Goal: Task Accomplishment & Management: Complete application form

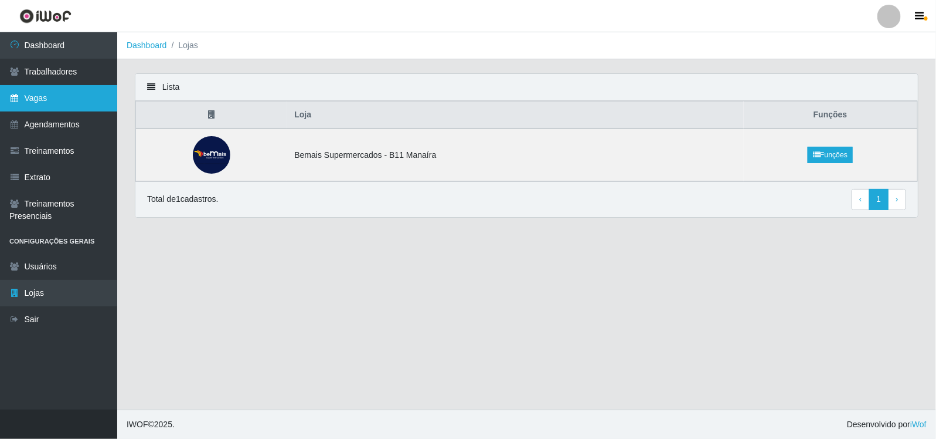
click at [56, 99] on link "Vagas" at bounding box center [58, 98] width 117 height 26
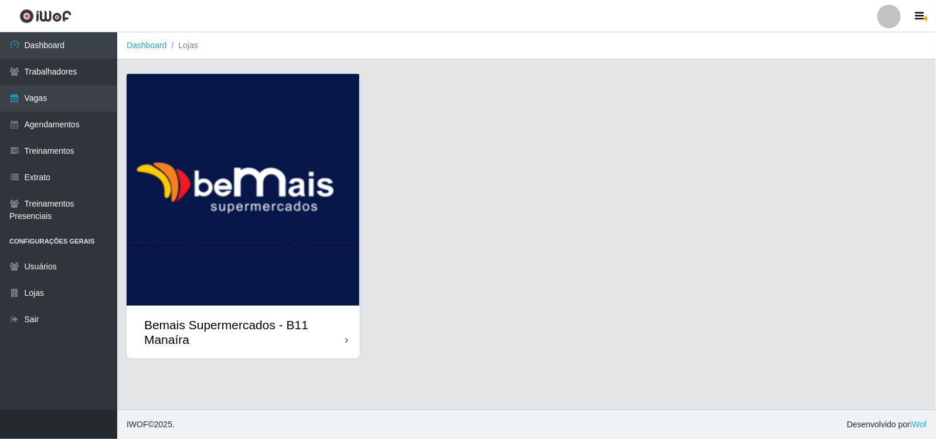
click at [284, 249] on img at bounding box center [243, 190] width 233 height 232
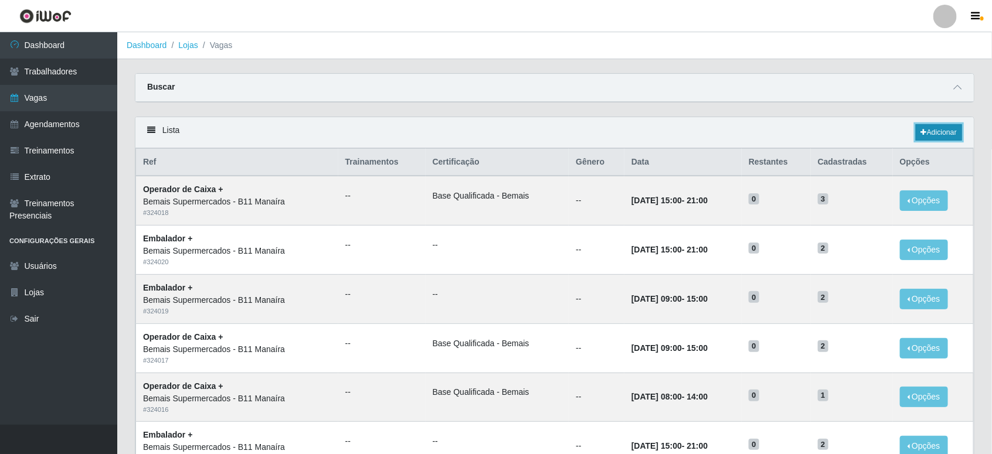
click at [922, 133] on icon at bounding box center [924, 132] width 6 height 7
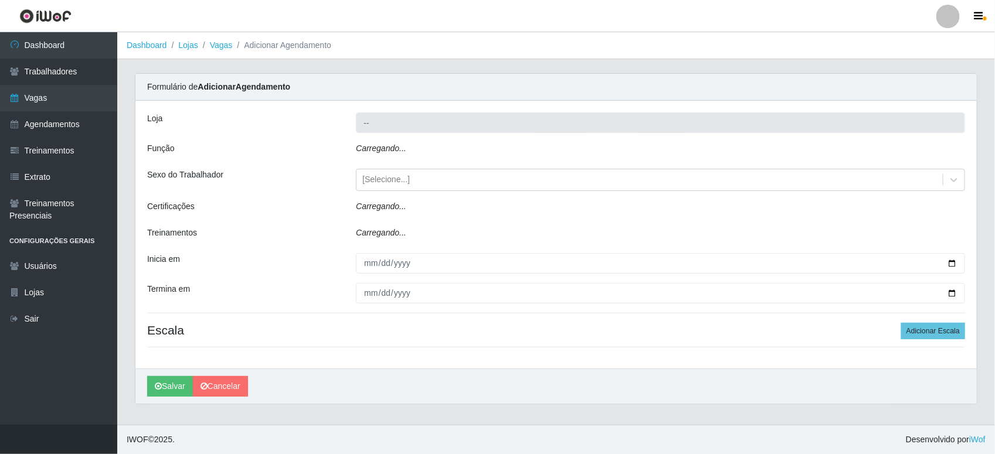
type input "Bemais Supermercados - B11 Manaíra"
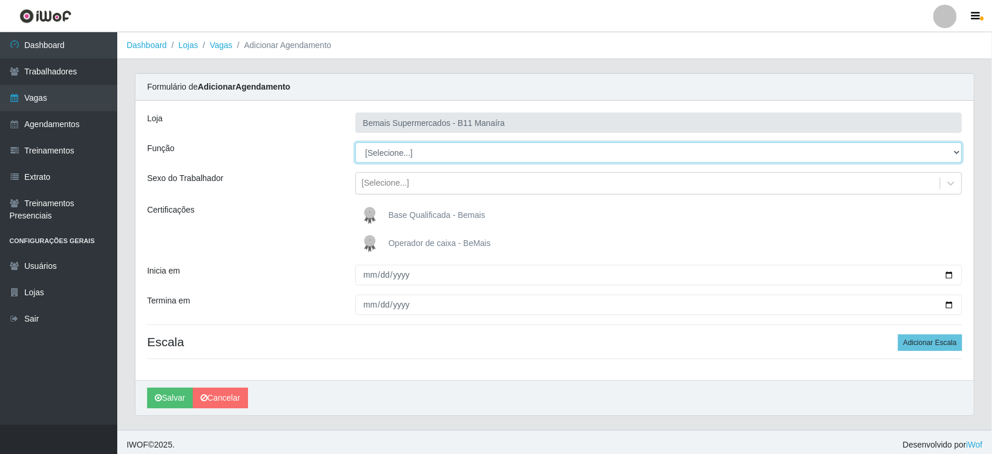
click at [411, 152] on select "[Selecione...] ASG ASG + ASG ++ Auxiliar de Estacionamento Auxiliar de Estacion…" at bounding box center [658, 152] width 607 height 21
select select "86"
click at [355, 142] on select "[Selecione...] ASG ASG + ASG ++ Auxiliar de Estacionamento Auxiliar de Estacion…" at bounding box center [658, 152] width 607 height 21
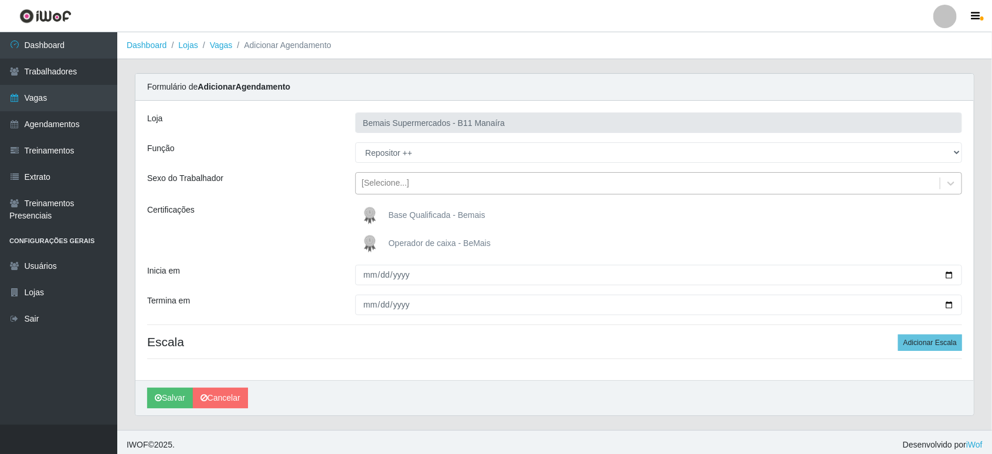
click at [406, 180] on div "[Selecione...]" at bounding box center [385, 184] width 47 height 12
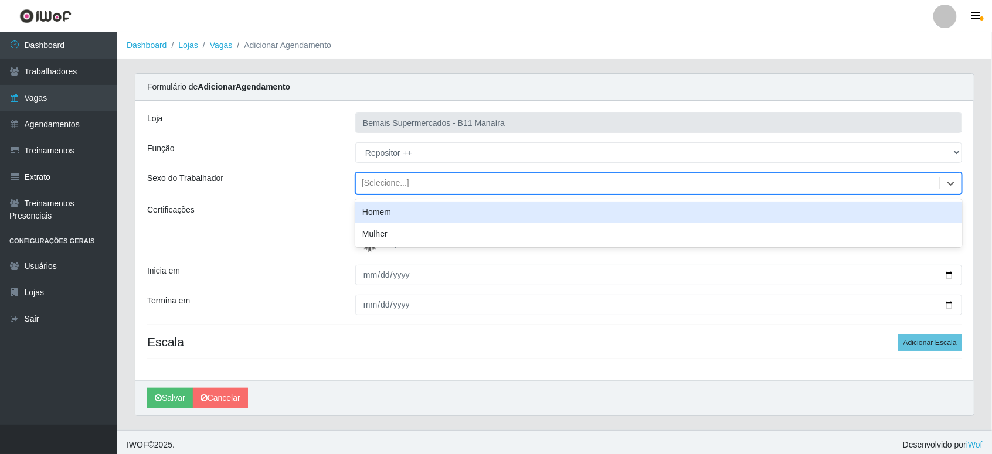
click at [406, 180] on div "[Selecione...]" at bounding box center [385, 184] width 47 height 12
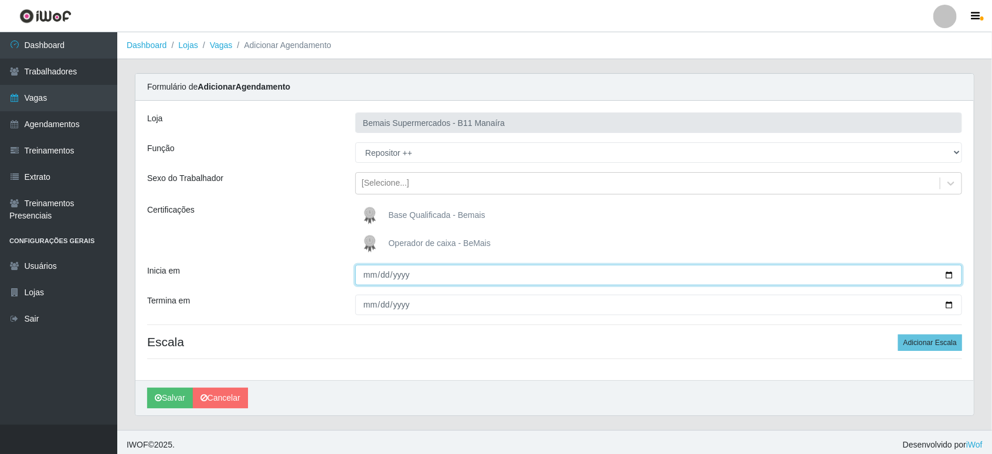
click at [399, 271] on input "Inicia em" at bounding box center [658, 275] width 607 height 21
click at [936, 277] on input "Inicia em" at bounding box center [658, 275] width 607 height 21
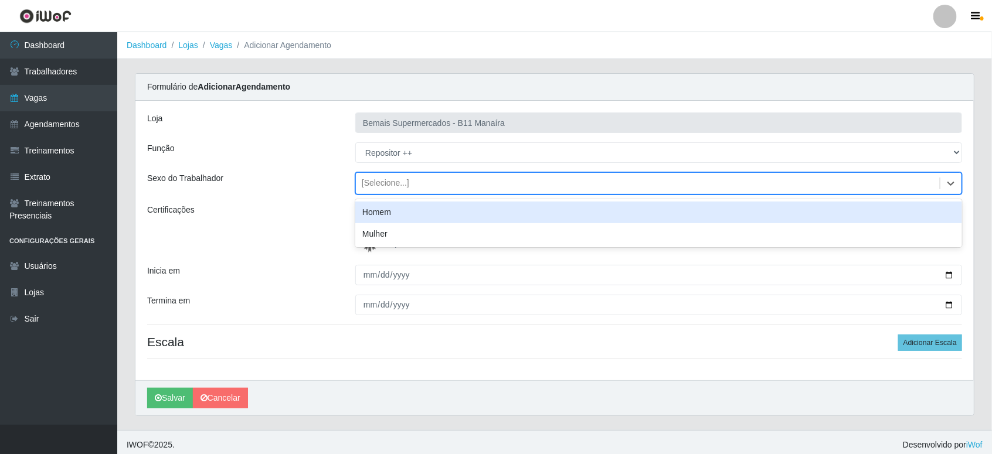
click at [432, 183] on div "[Selecione...]" at bounding box center [648, 183] width 584 height 19
click at [432, 186] on div "[Selecione...]" at bounding box center [648, 183] width 584 height 19
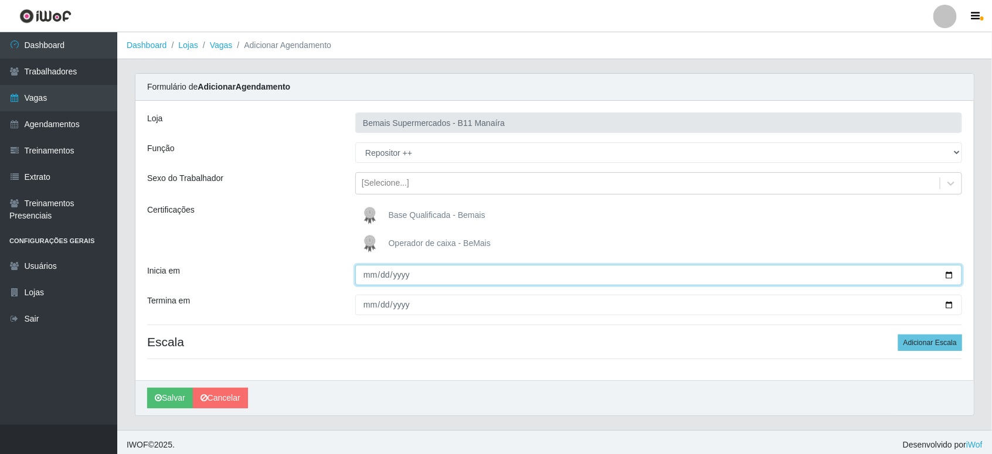
click at [936, 274] on input "Inicia em" at bounding box center [658, 275] width 607 height 21
type input "2025-08-17"
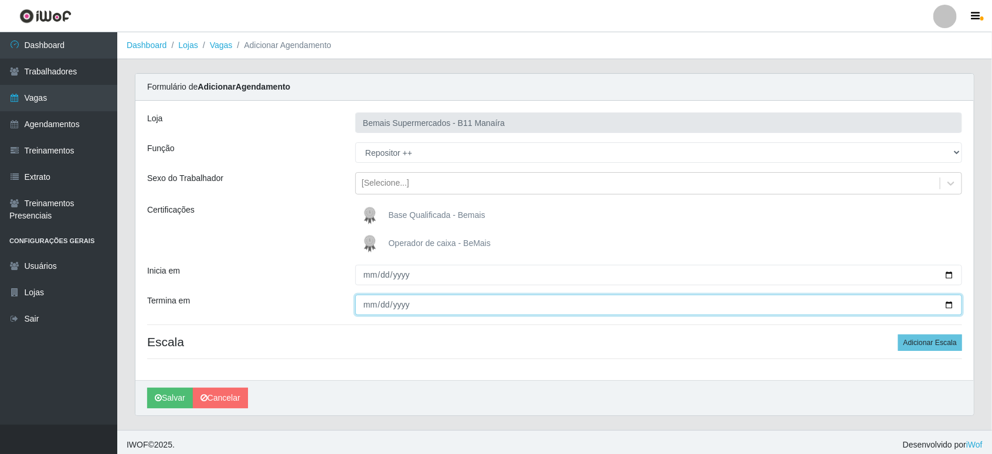
click at [936, 305] on input "Termina em" at bounding box center [658, 305] width 607 height 21
type input "2025-08-17"
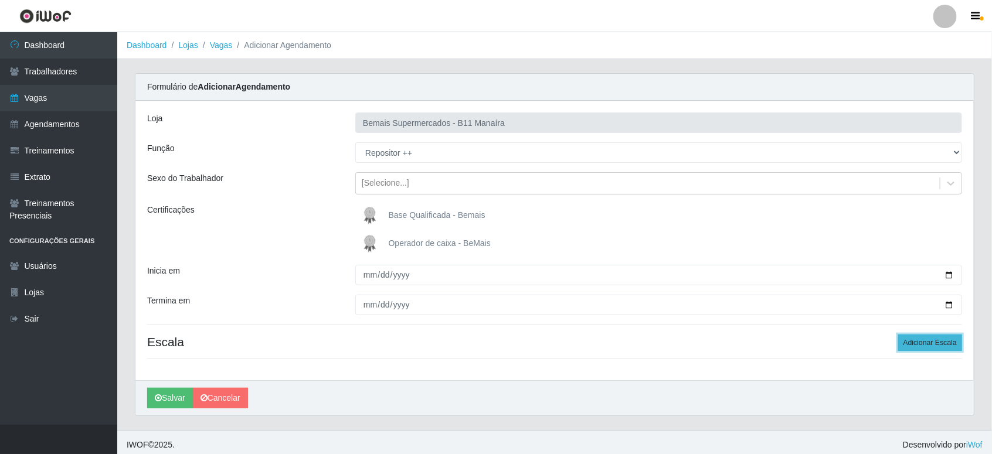
click at [907, 338] on button "Adicionar Escala" at bounding box center [930, 343] width 64 height 16
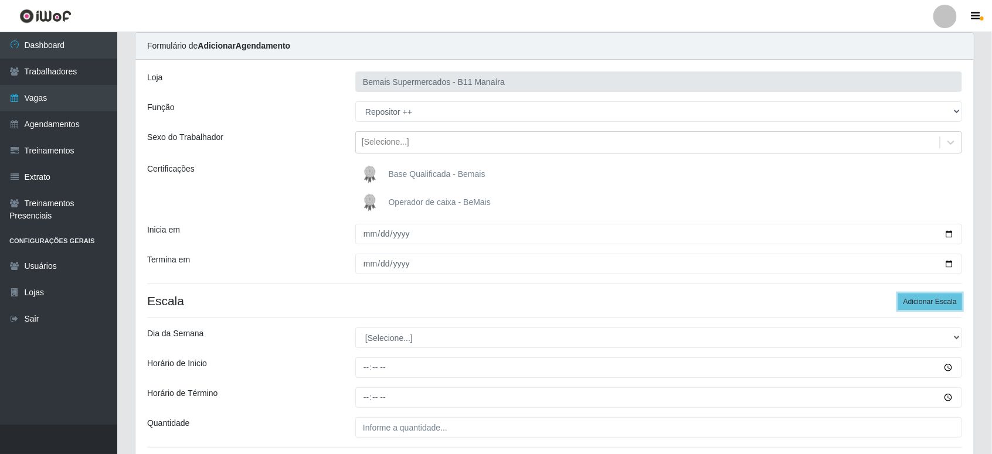
scroll to position [73, 0]
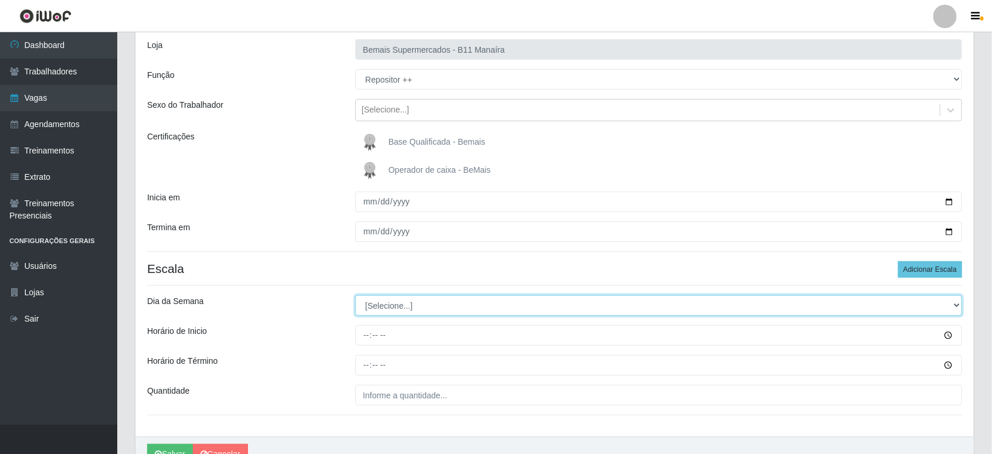
click at [372, 305] on select "[Selecione...] Segunda Terça Quarta Quinta Sexta Sábado Domingo" at bounding box center [658, 306] width 607 height 21
select select "0"
click at [355, 296] on select "[Selecione...] Segunda Terça Quarta Quinta Sexta Sábado Domingo" at bounding box center [658, 306] width 607 height 21
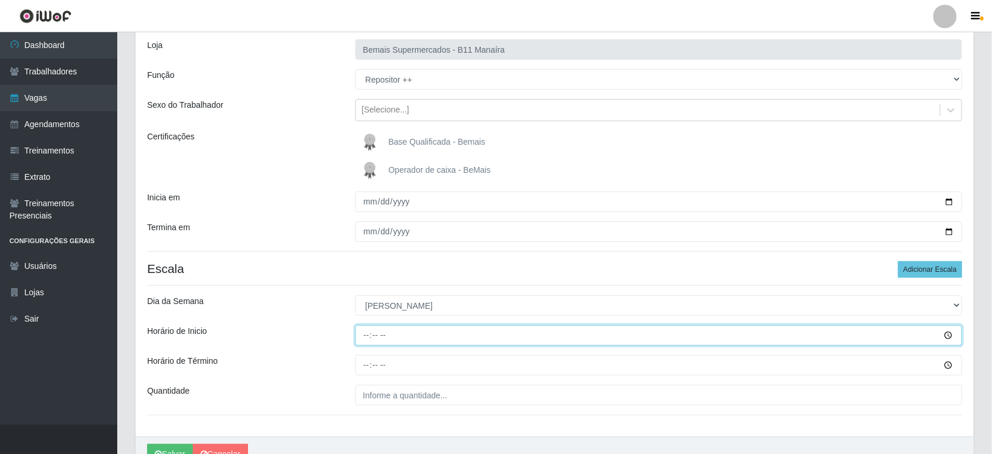
click at [391, 330] on input "Horário de Inicio" at bounding box center [658, 335] width 607 height 21
type input "15:00"
click at [147, 438] on button "Salvar" at bounding box center [170, 454] width 46 height 21
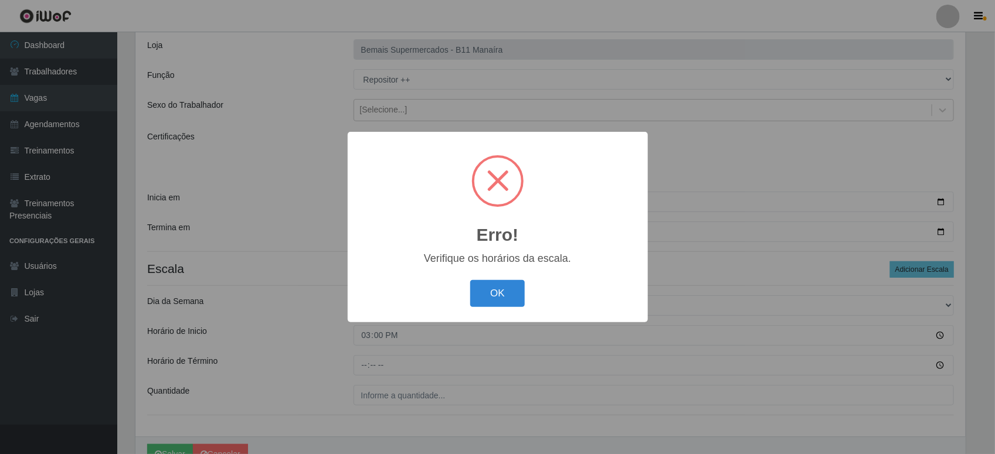
click at [470, 280] on button "OK" at bounding box center [497, 294] width 55 height 28
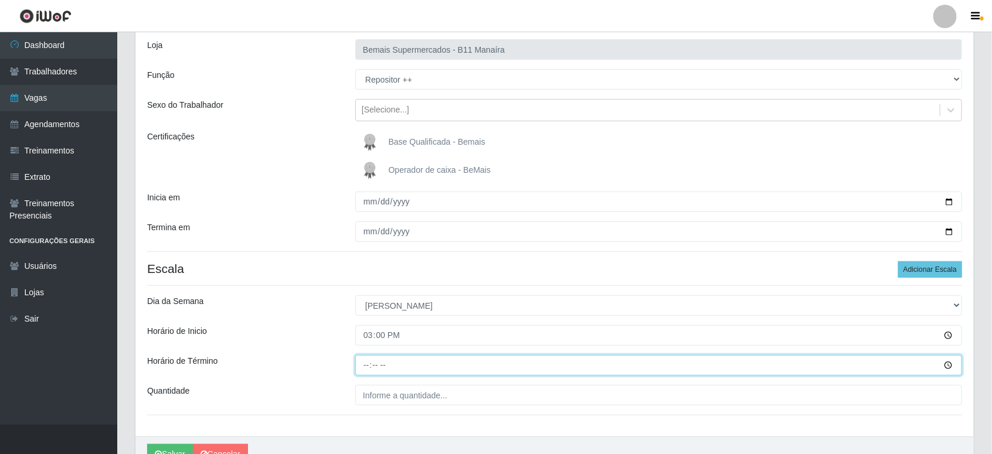
click at [367, 366] on input "Horário de Término" at bounding box center [658, 365] width 607 height 21
type input "21:00"
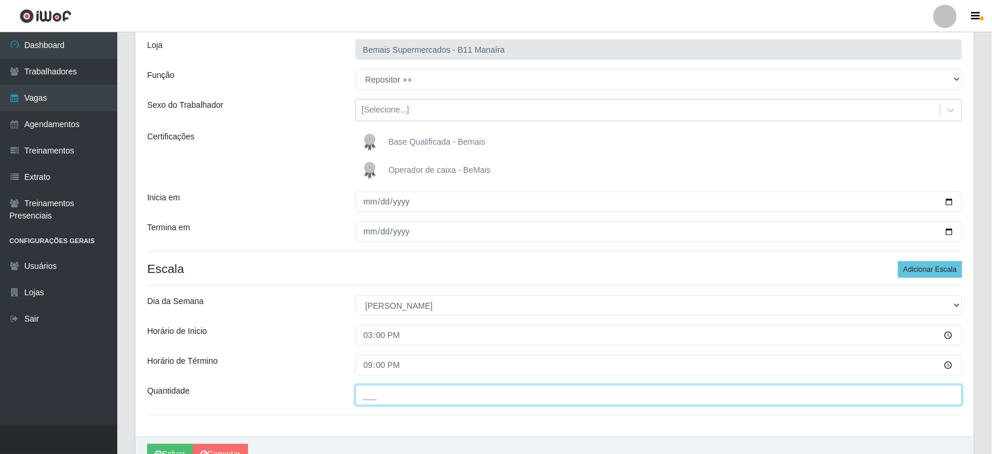
click at [393, 398] on input "___" at bounding box center [658, 395] width 607 height 21
type input "3__"
click at [147, 438] on button "Salvar" at bounding box center [170, 454] width 46 height 21
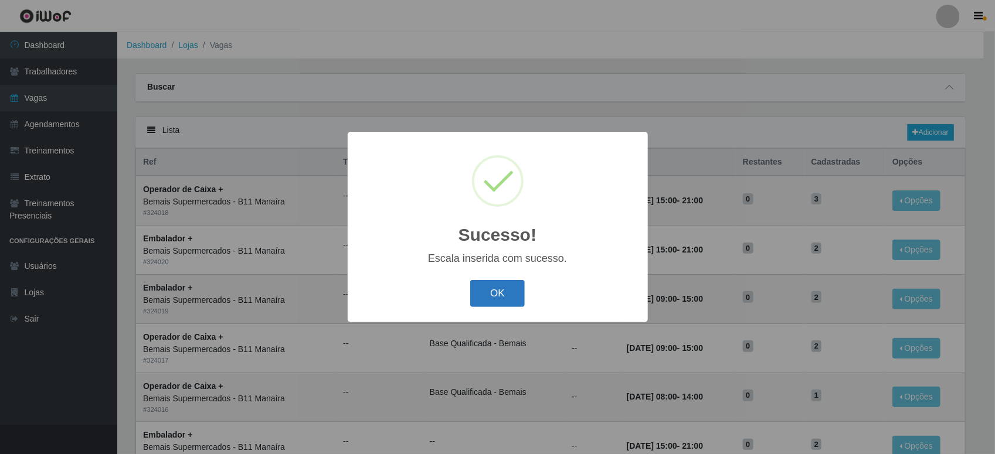
click at [505, 298] on button "OK" at bounding box center [497, 294] width 55 height 28
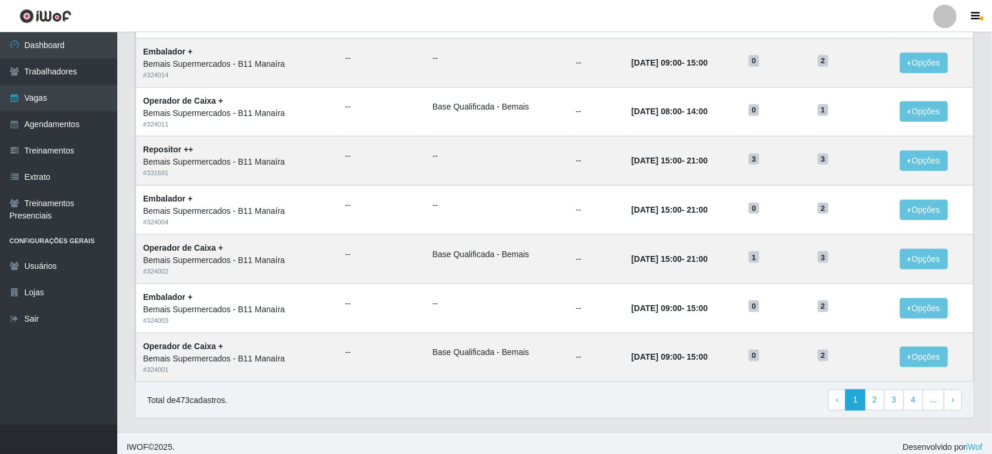
scroll to position [542, 0]
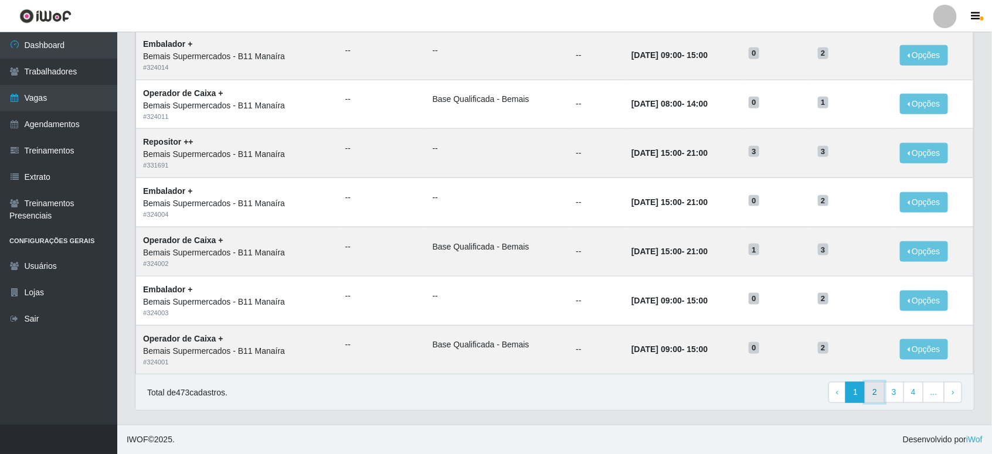
click at [880, 396] on link "2" at bounding box center [875, 392] width 20 height 21
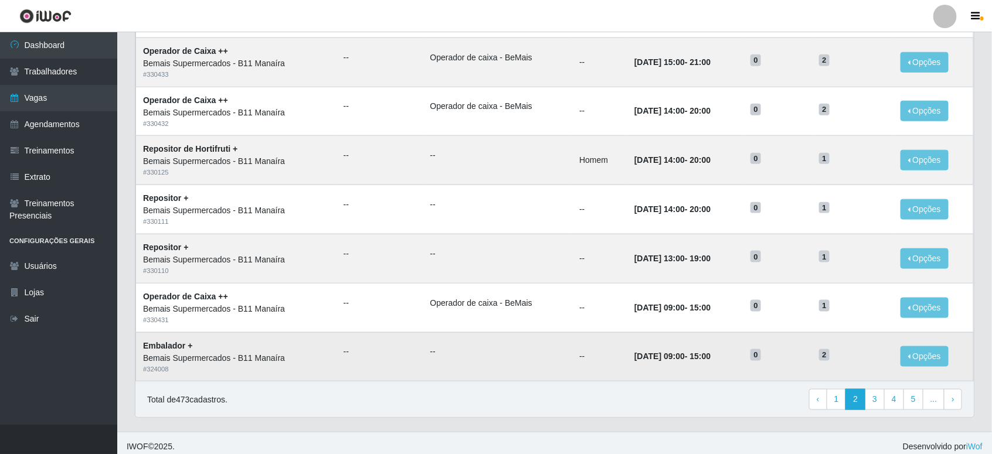
scroll to position [542, 0]
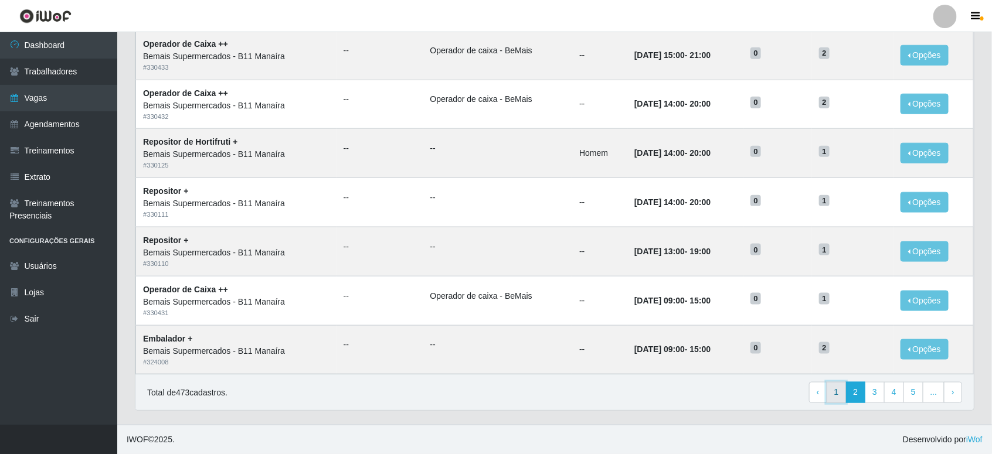
click at [843, 393] on link "1" at bounding box center [837, 392] width 20 height 21
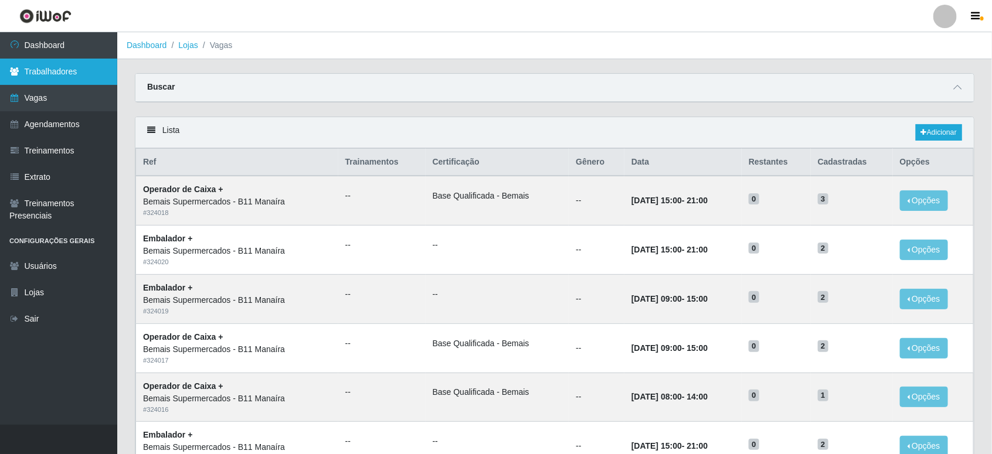
click at [30, 74] on link "Trabalhadores" at bounding box center [58, 72] width 117 height 26
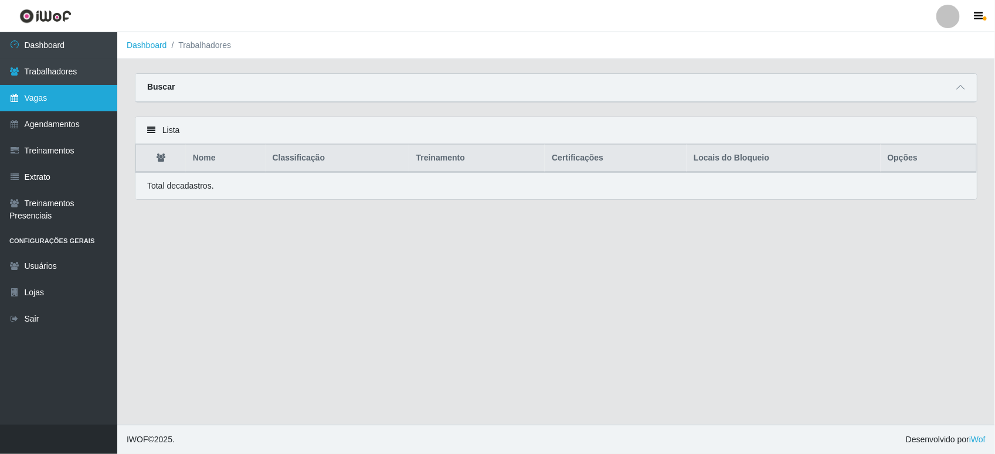
click at [43, 98] on link "Vagas" at bounding box center [58, 98] width 117 height 26
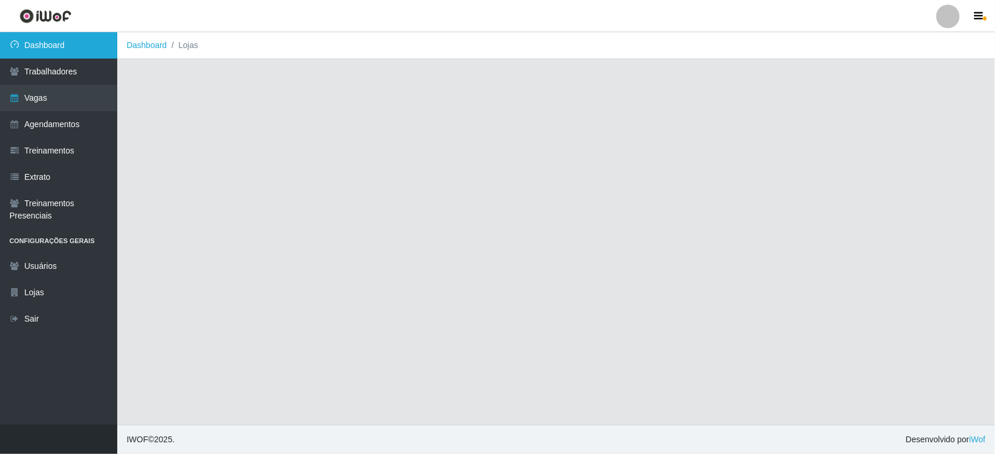
click at [45, 50] on link "Dashboard" at bounding box center [58, 45] width 117 height 26
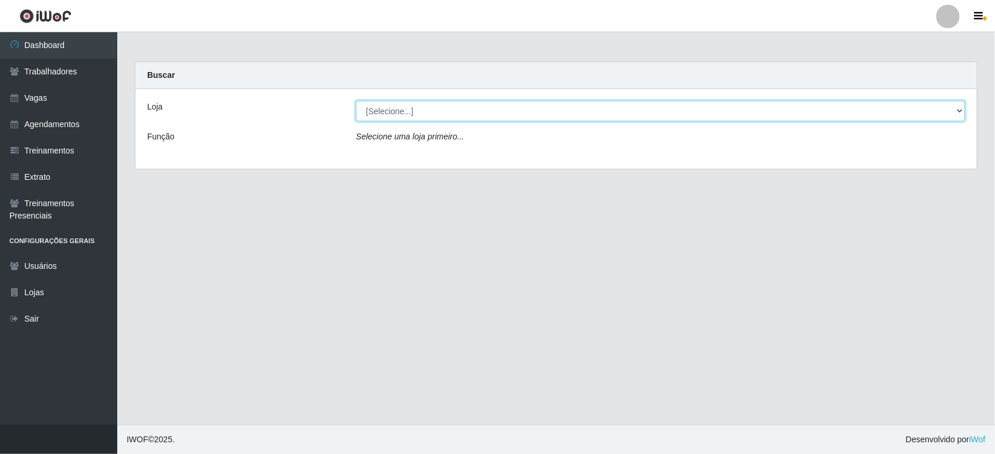
click at [449, 108] on select "[Selecione...] Bemais Supermercados - B11 Manaíra" at bounding box center [660, 111] width 609 height 21
select select "409"
click at [356, 101] on select "[Selecione...] Bemais Supermercados - B11 Manaíra" at bounding box center [660, 111] width 609 height 21
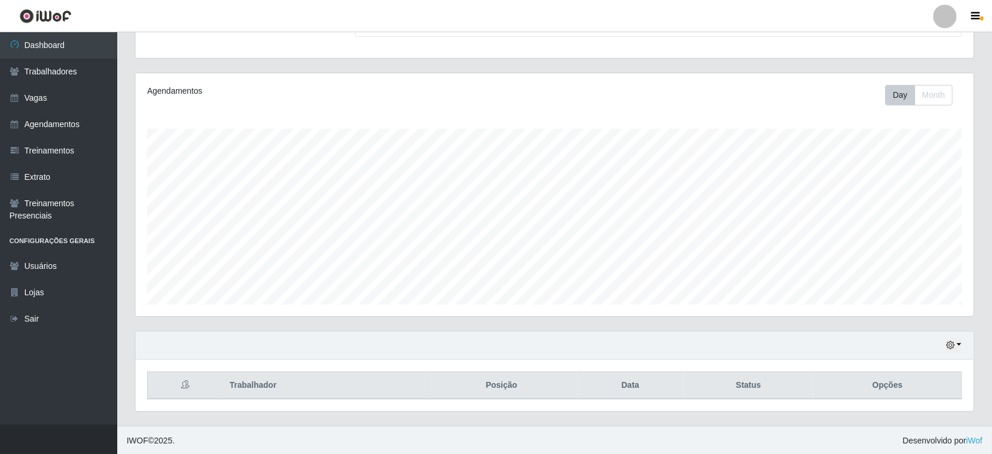
scroll to position [117, 0]
click at [960, 357] on div "Hoje 1 dia 3 dias 1 Semana Não encerrados" at bounding box center [554, 345] width 839 height 28
click at [959, 355] on div "Hoje 1 dia 3 dias 1 Semana Não encerrados" at bounding box center [554, 345] width 839 height 28
click at [958, 350] on button "button" at bounding box center [954, 344] width 16 height 13
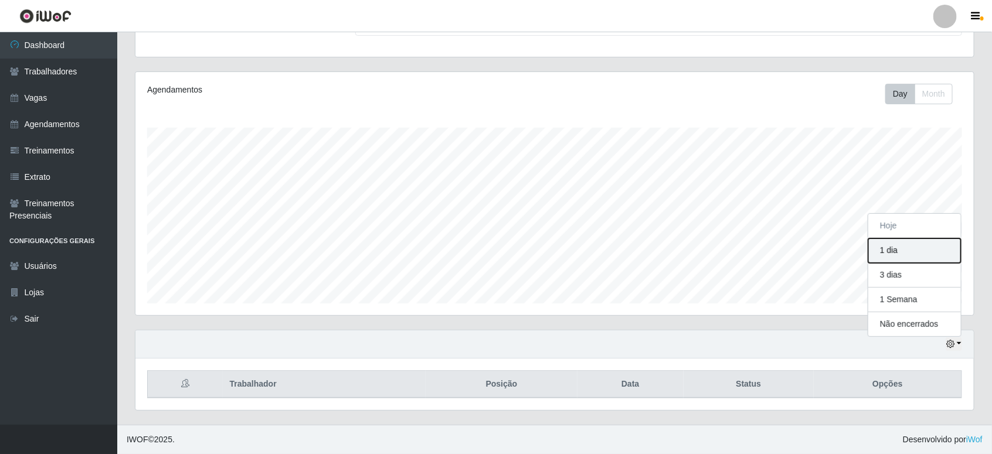
click at [902, 253] on button "1 dia" at bounding box center [914, 251] width 93 height 25
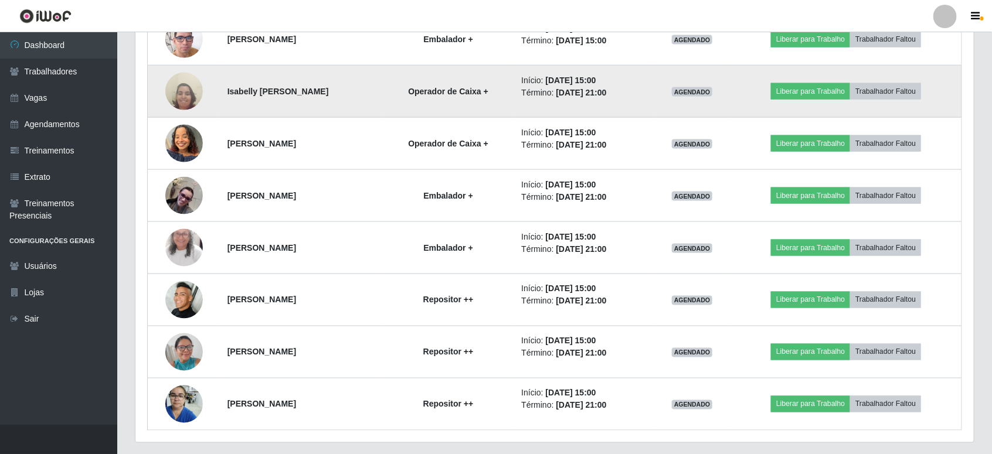
scroll to position [745, 0]
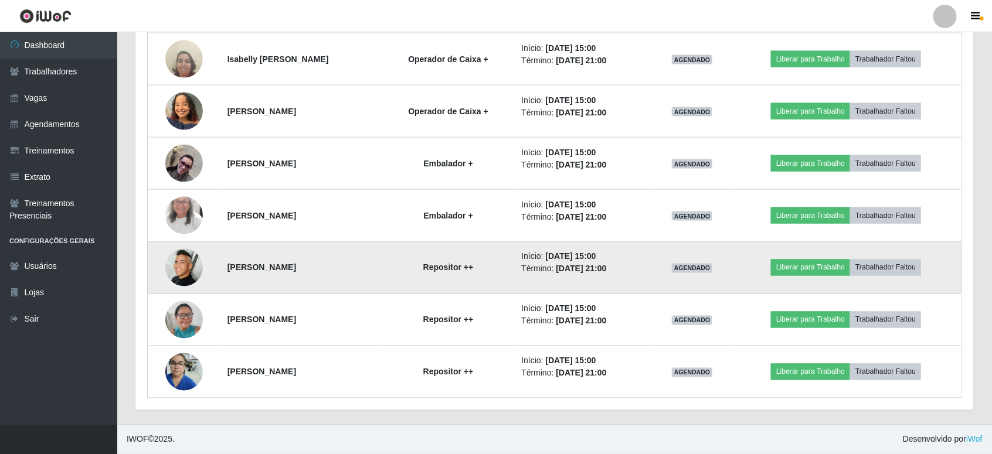
click at [178, 264] on img at bounding box center [184, 268] width 38 height 38
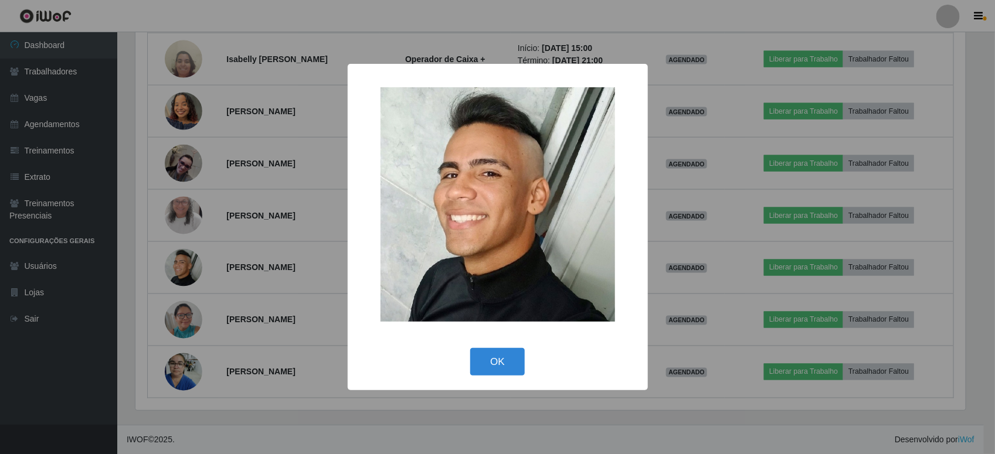
click at [227, 257] on div "× OK Cancel" at bounding box center [497, 227] width 995 height 454
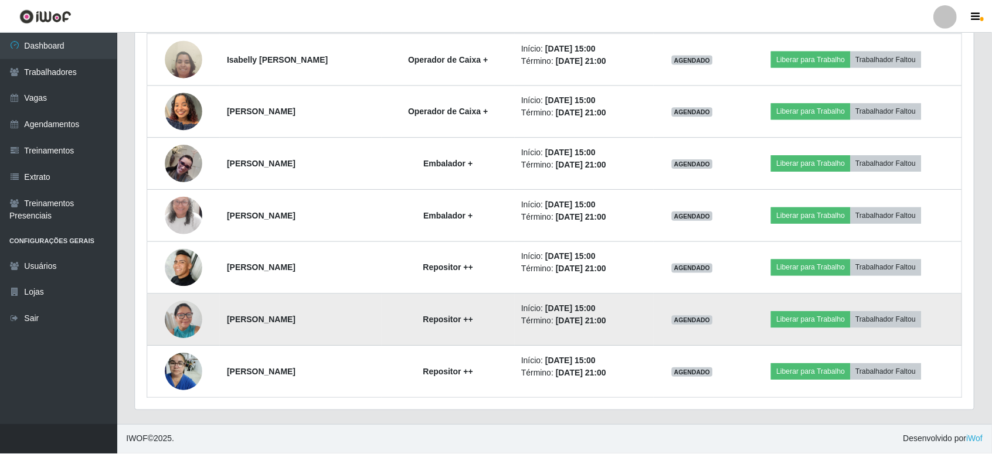
scroll to position [244, 839]
click at [176, 327] on img at bounding box center [184, 320] width 38 height 50
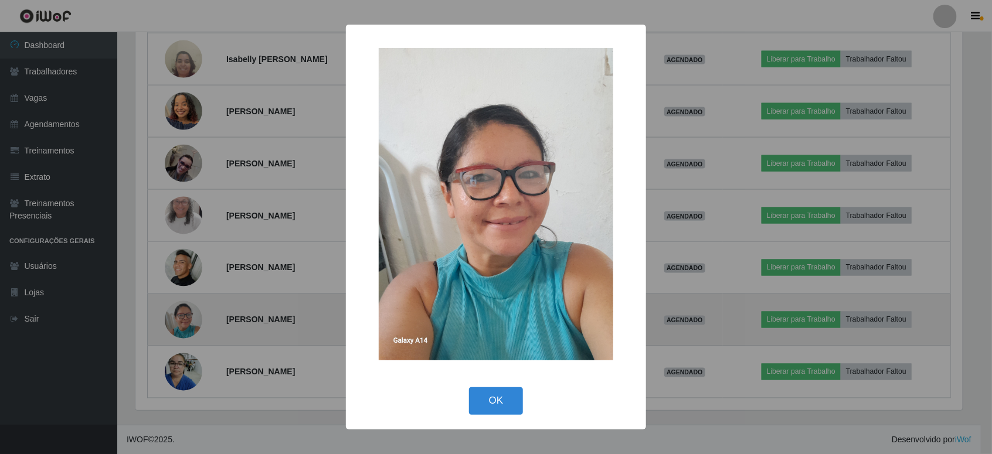
scroll to position [244, 830]
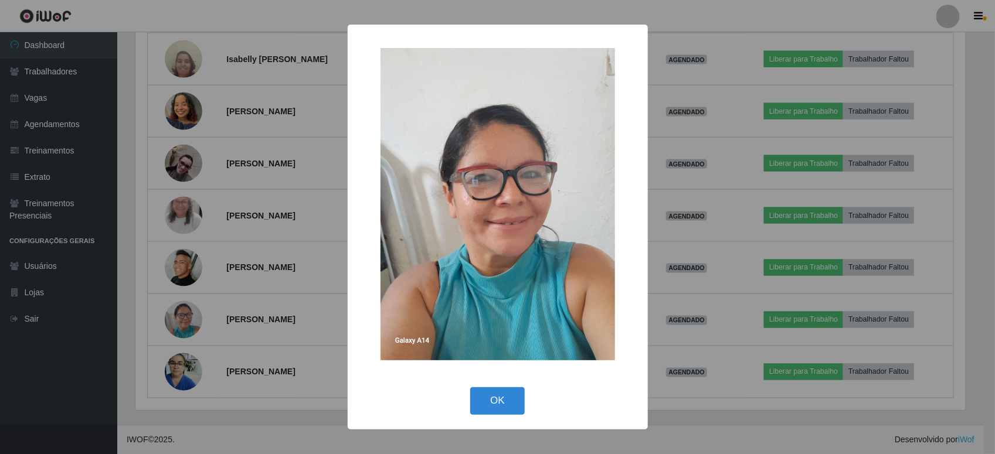
click at [212, 318] on div "× OK Cancel" at bounding box center [497, 227] width 995 height 454
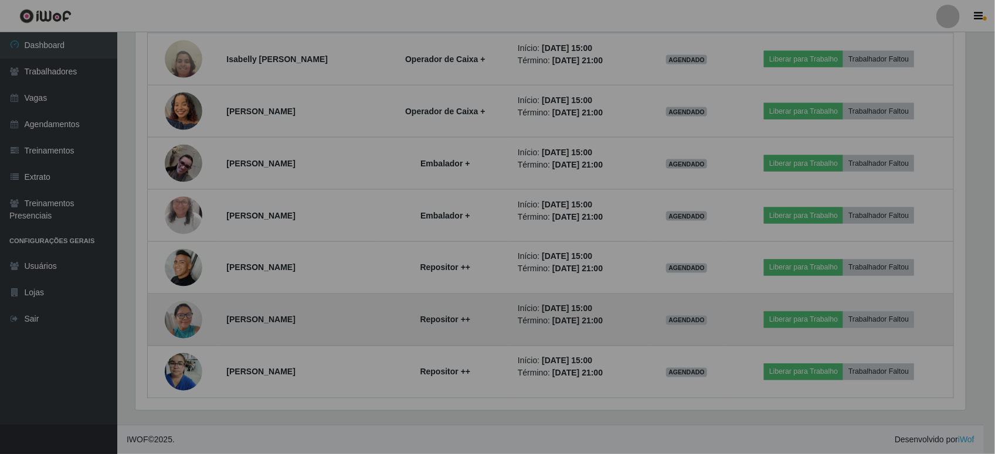
scroll to position [244, 839]
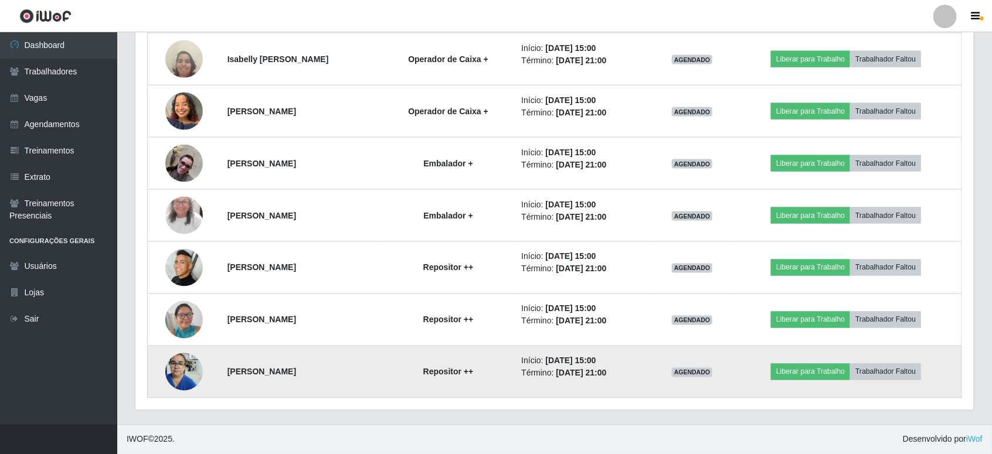
click at [191, 370] on img at bounding box center [184, 372] width 38 height 50
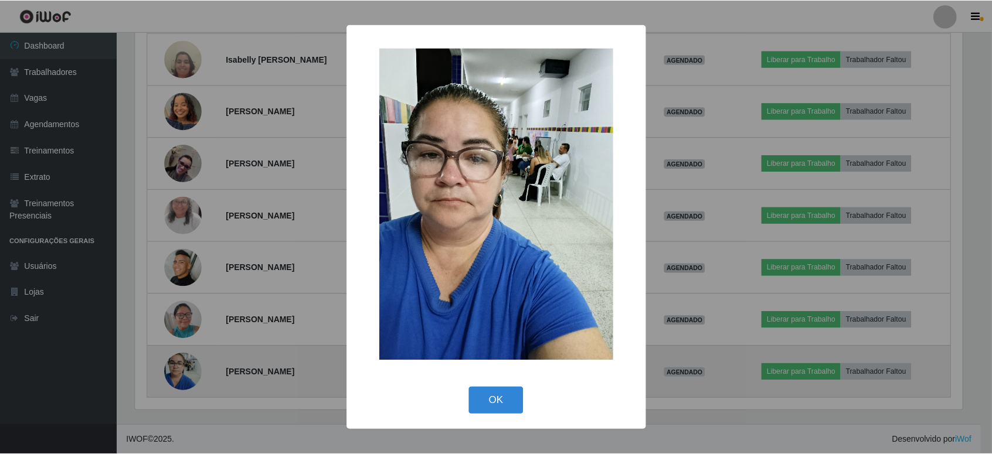
scroll to position [244, 830]
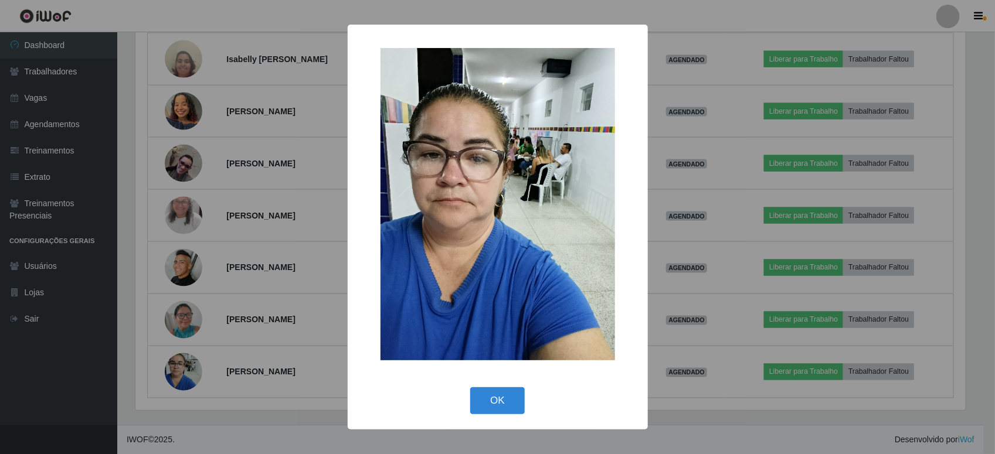
click at [264, 230] on div "× OK Cancel" at bounding box center [497, 227] width 995 height 454
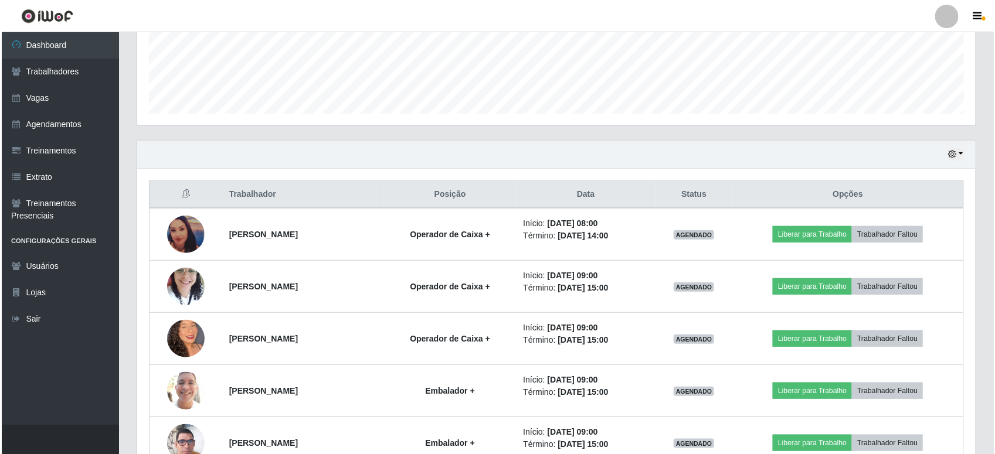
scroll to position [305, 0]
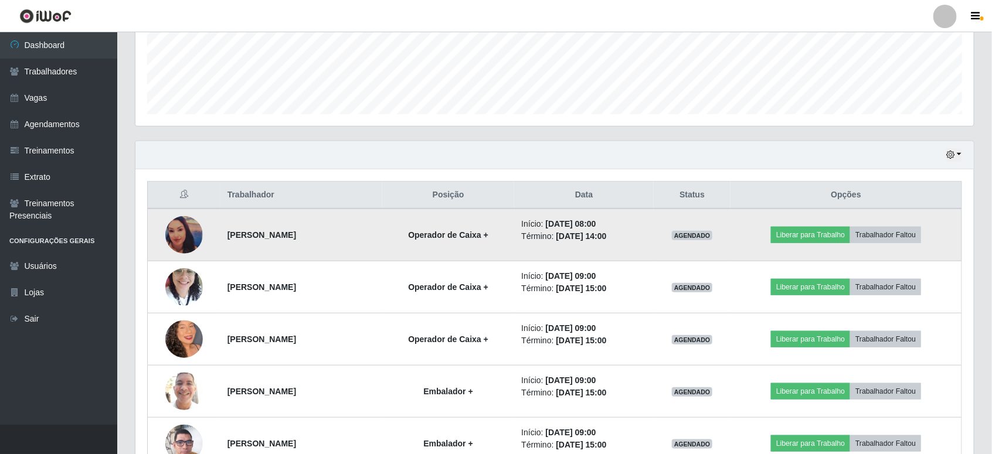
click at [174, 235] on img at bounding box center [184, 235] width 38 height 38
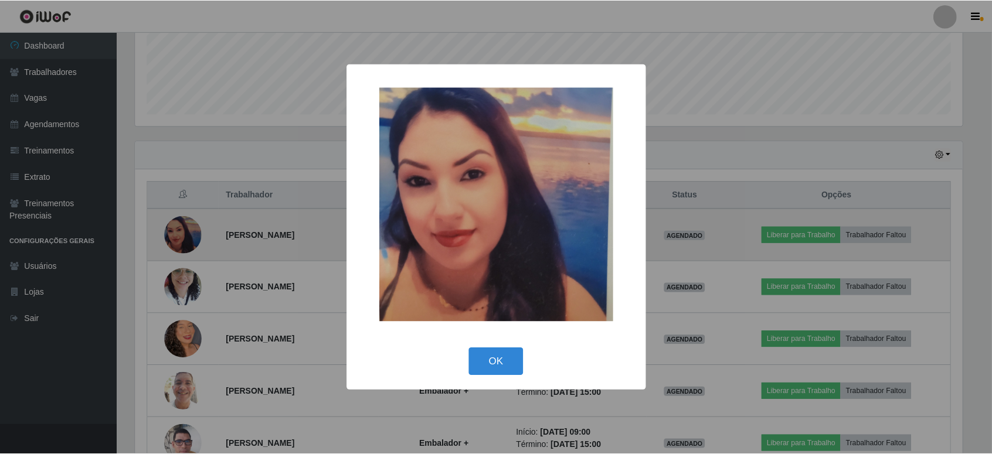
scroll to position [244, 830]
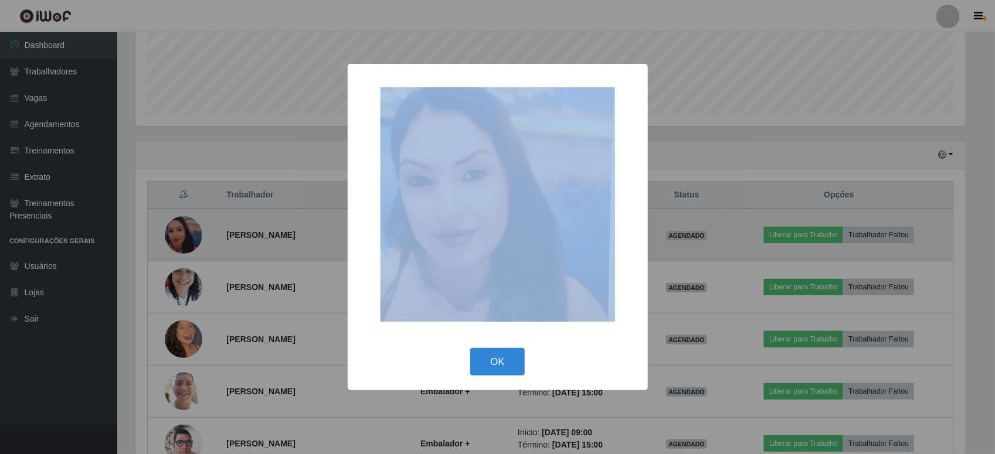
click at [174, 235] on div "× OK Cancel" at bounding box center [497, 227] width 995 height 454
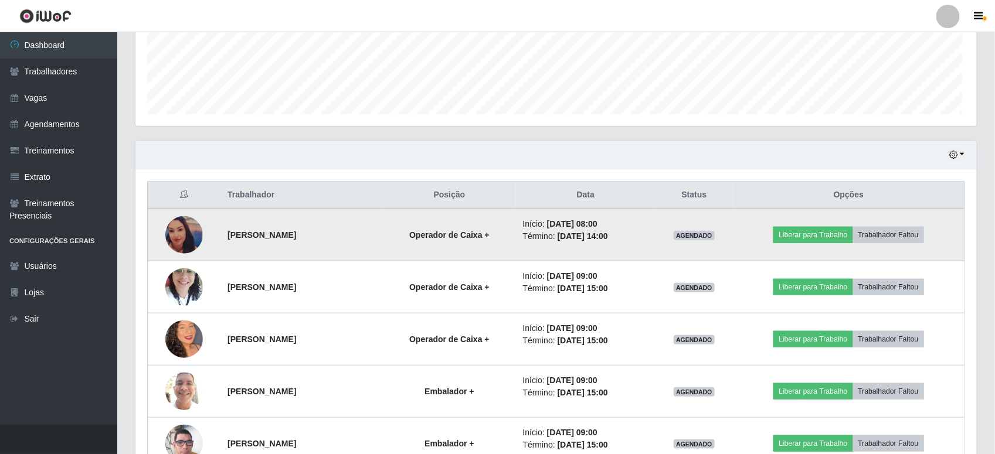
scroll to position [244, 839]
click at [174, 235] on img at bounding box center [184, 235] width 38 height 38
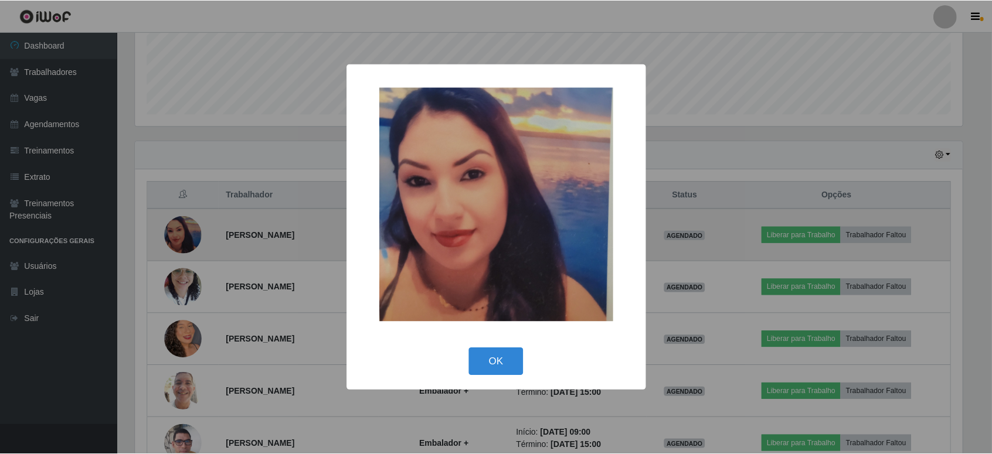
scroll to position [244, 830]
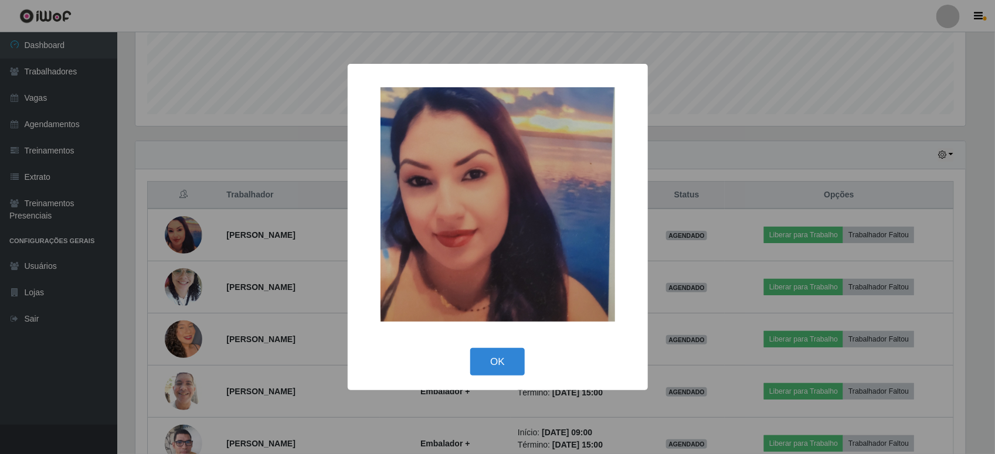
click at [181, 279] on div "× OK Cancel" at bounding box center [497, 227] width 995 height 454
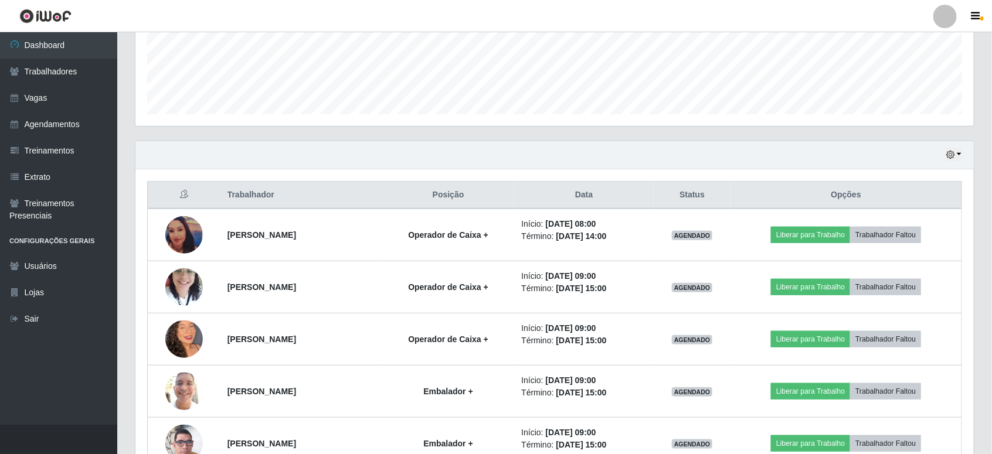
scroll to position [244, 839]
click at [181, 279] on img at bounding box center [184, 287] width 38 height 50
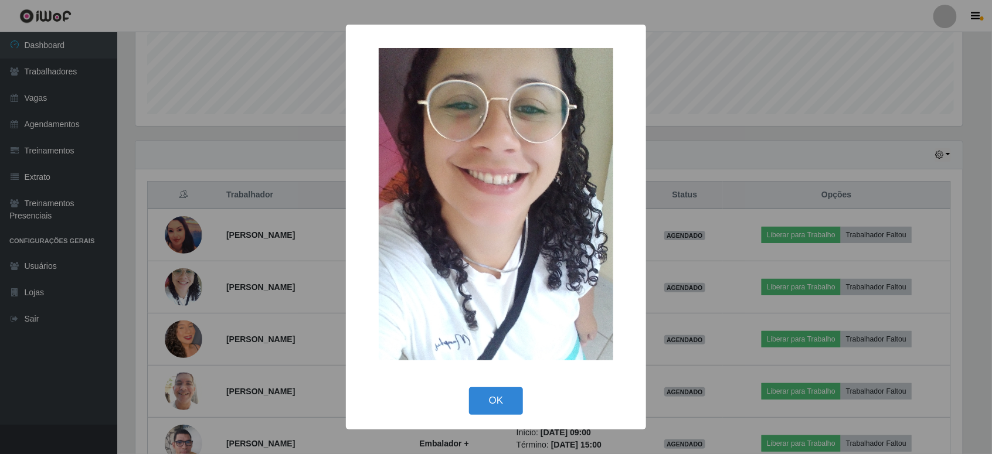
scroll to position [244, 830]
click at [181, 341] on div "× OK Cancel" at bounding box center [497, 227] width 995 height 454
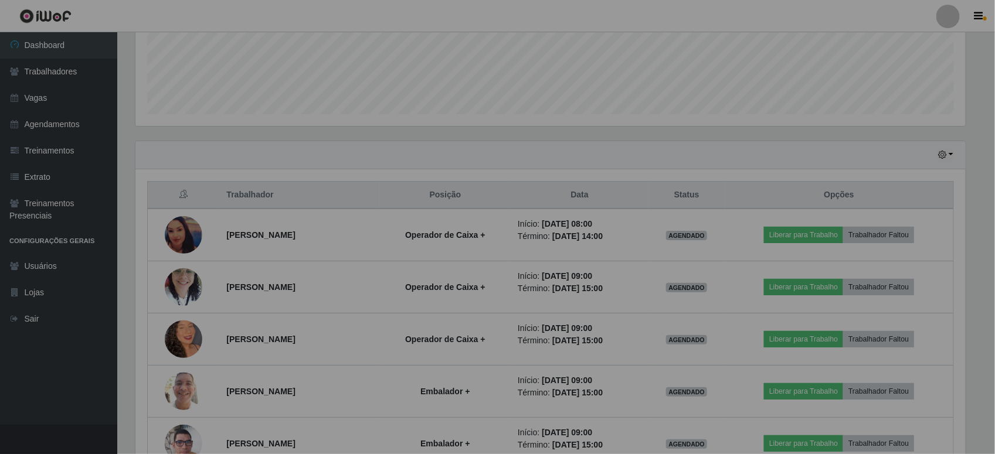
scroll to position [244, 839]
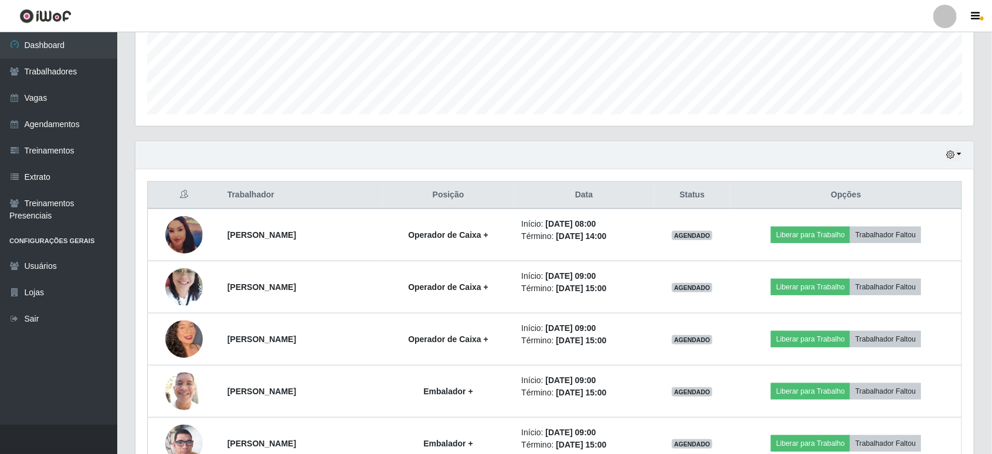
click at [181, 341] on img at bounding box center [184, 339] width 38 height 67
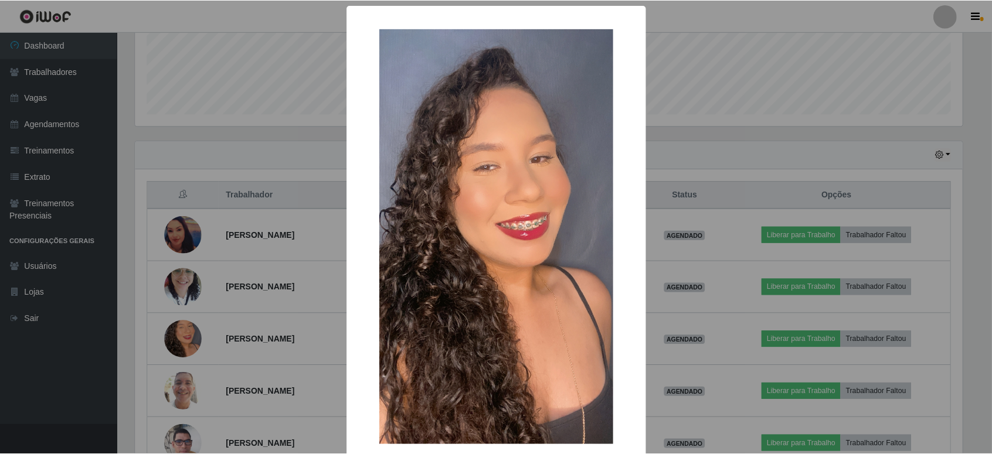
scroll to position [65, 0]
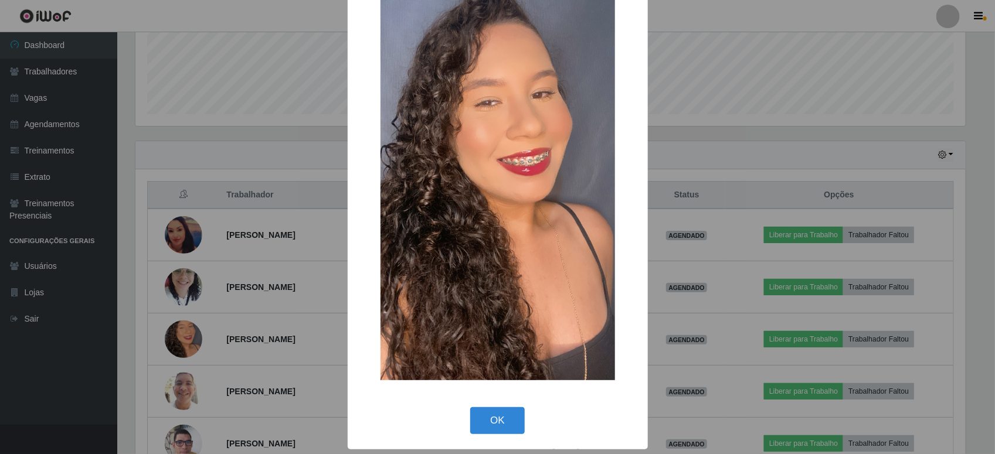
click at [169, 391] on div "× OK Cancel" at bounding box center [497, 227] width 995 height 454
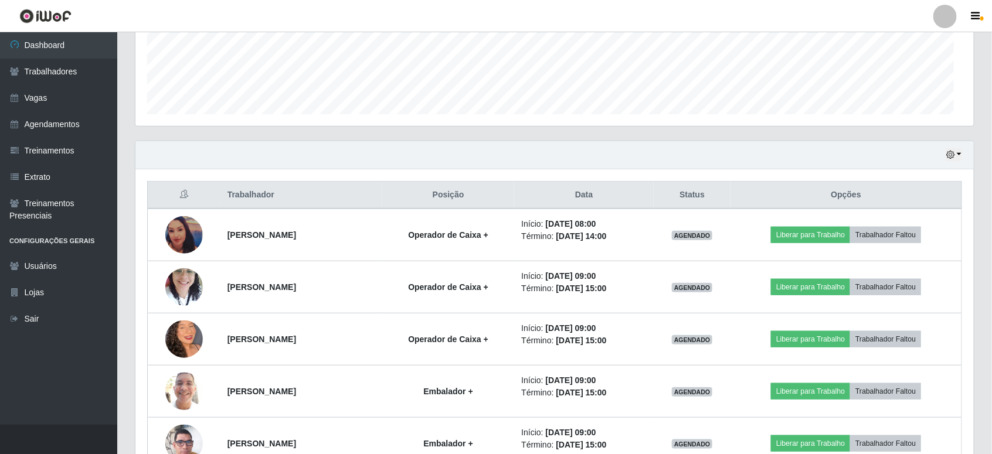
scroll to position [244, 839]
click at [169, 391] on img at bounding box center [184, 391] width 38 height 50
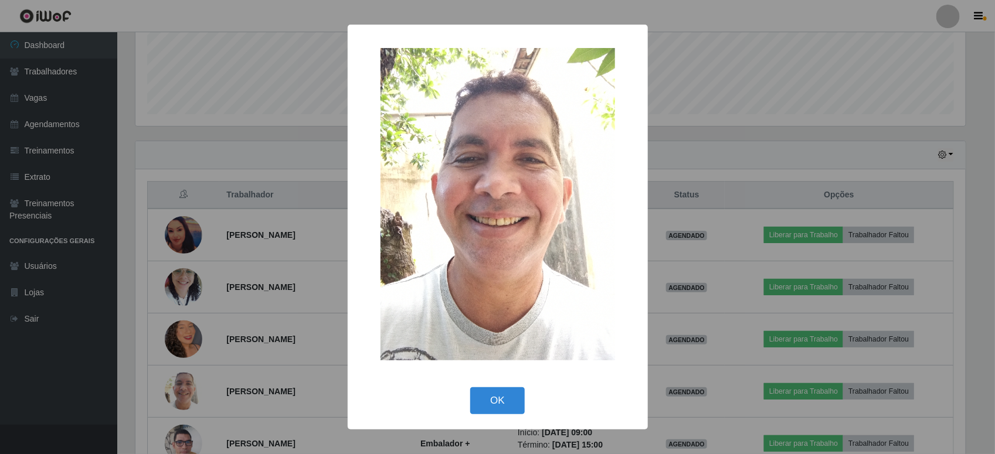
click at [169, 391] on div "× OK Cancel" at bounding box center [497, 227] width 995 height 454
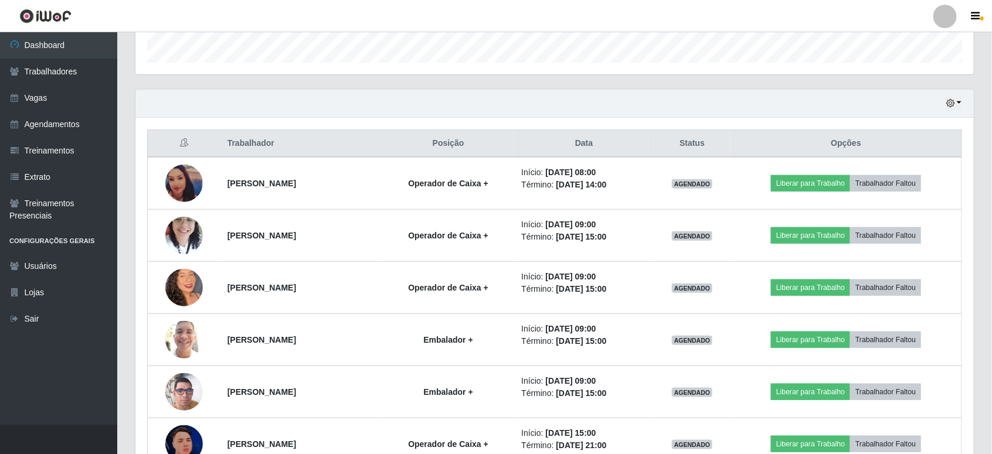
scroll to position [0, 0]
